Goal: Transaction & Acquisition: Download file/media

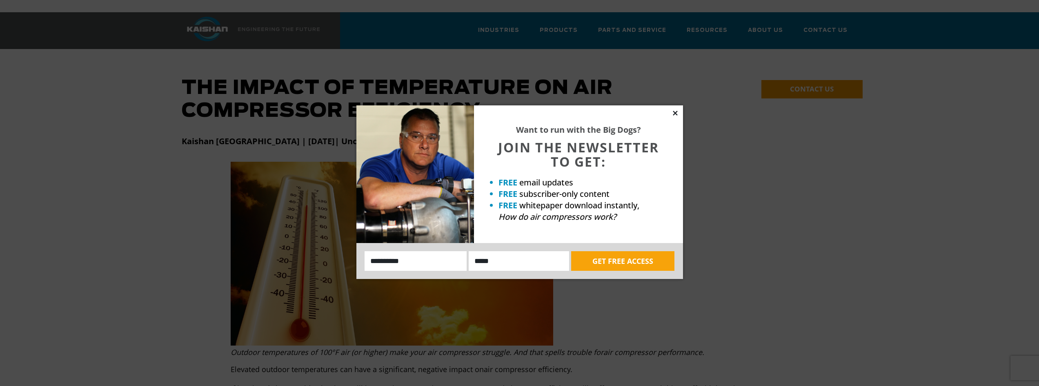
click at [677, 114] on icon at bounding box center [675, 112] width 7 height 7
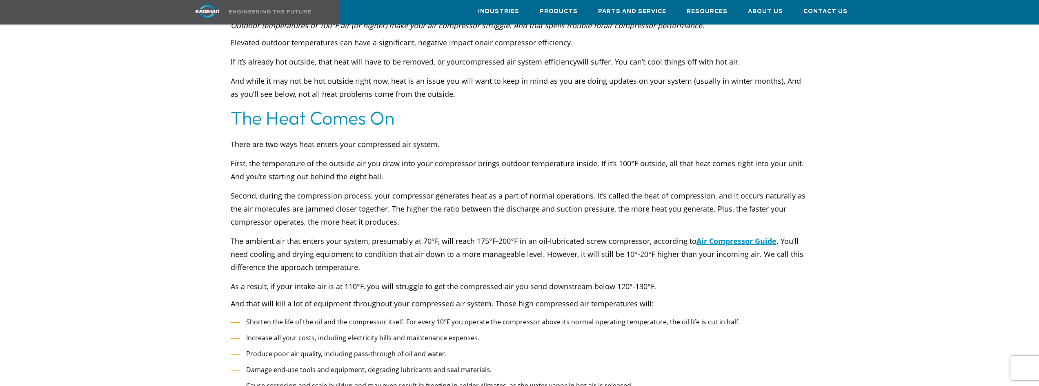
scroll to position [286, 0]
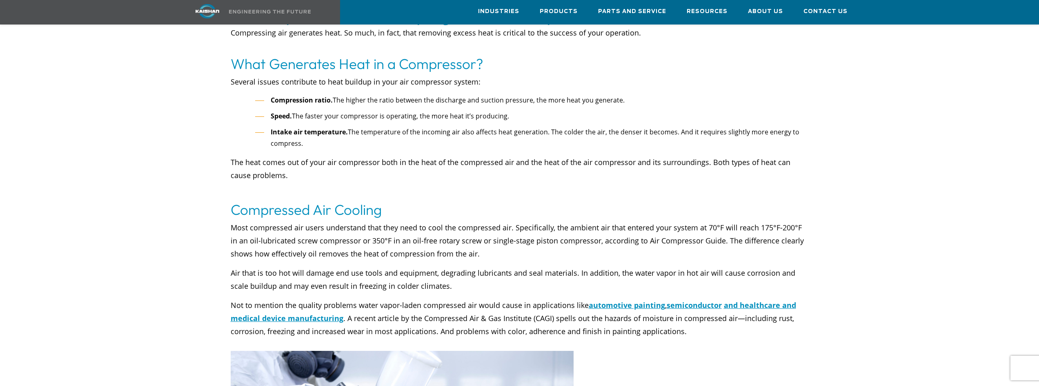
scroll to position [449, 0]
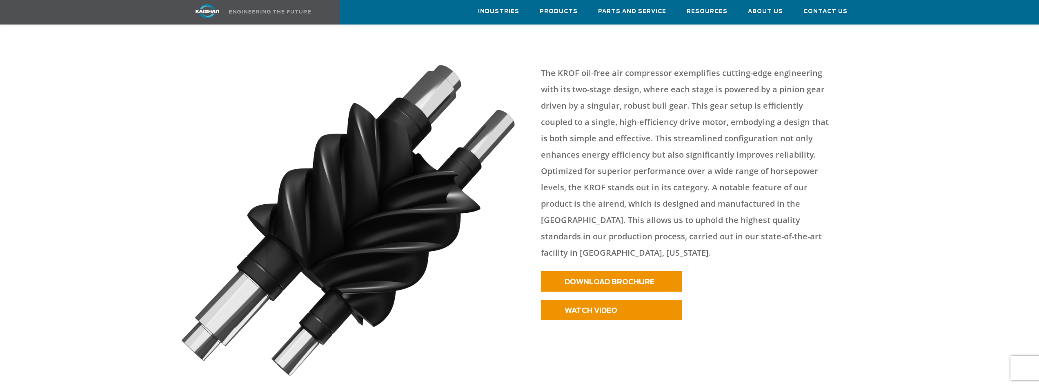
scroll to position [367, 0]
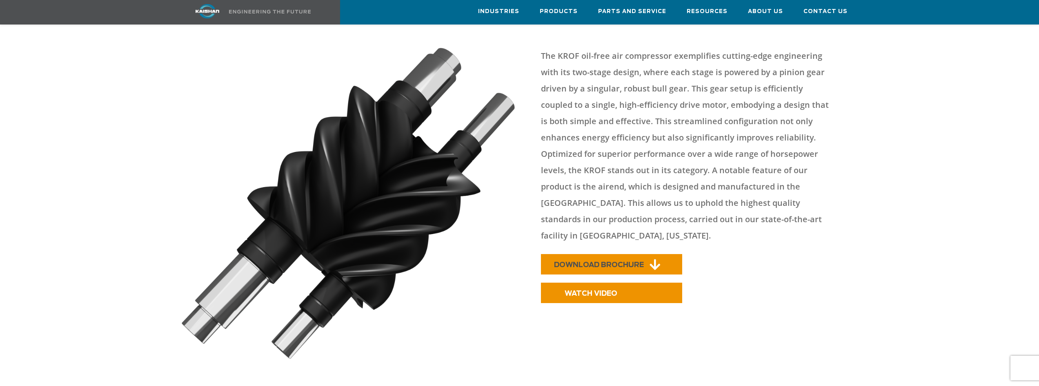
click at [606, 254] on link "DOWNLOAD BROCHURE" at bounding box center [611, 264] width 141 height 20
